Goal: Task Accomplishment & Management: Manage account settings

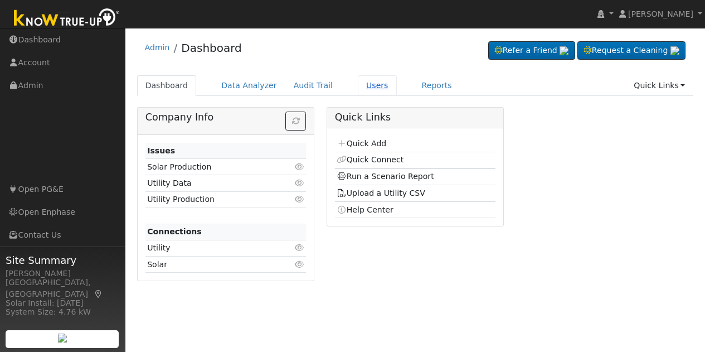
click at [358, 81] on link "Users" at bounding box center [377, 85] width 39 height 21
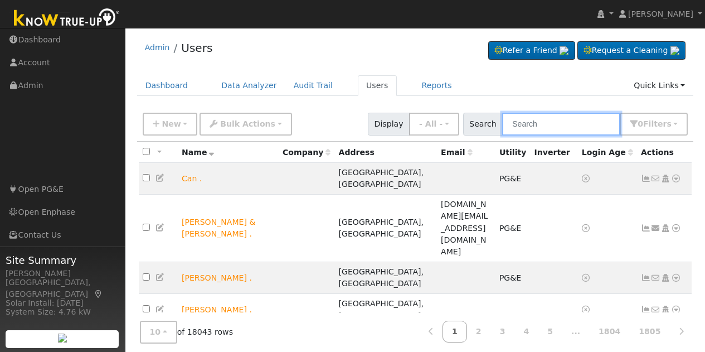
click at [569, 123] on input "text" at bounding box center [561, 124] width 118 height 23
paste input "[PERSON_NAME]"
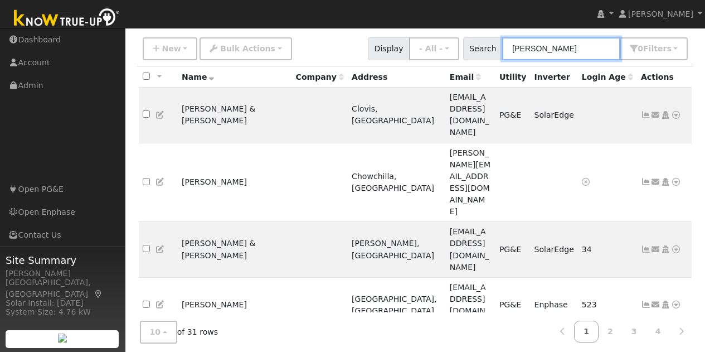
scroll to position [56, 0]
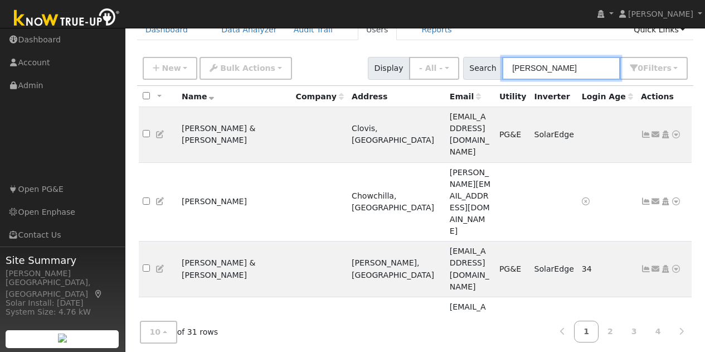
click at [519, 67] on input "[PERSON_NAME]" at bounding box center [561, 68] width 118 height 23
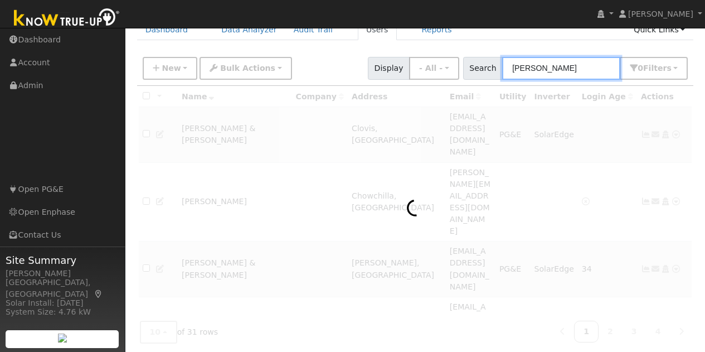
type input "[PERSON_NAME]"
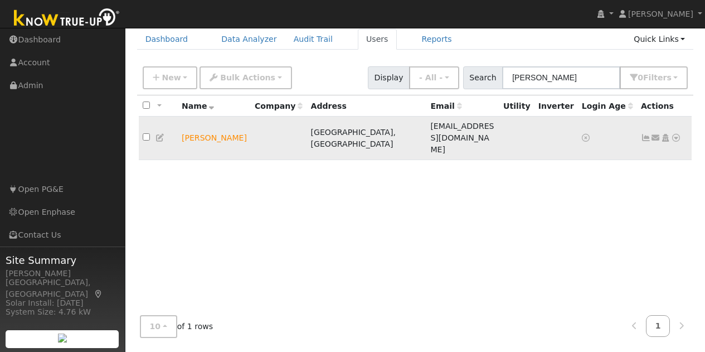
click at [665, 134] on icon at bounding box center [666, 138] width 10 height 8
